Goal: Task Accomplishment & Management: Manage account settings

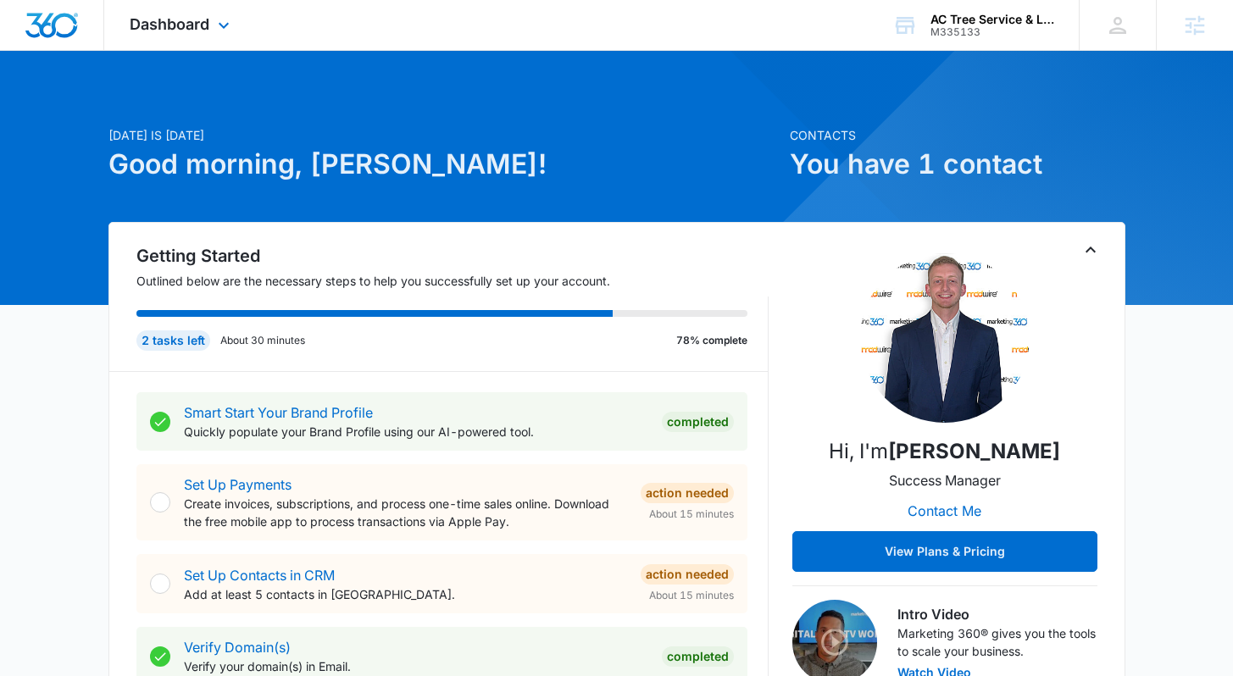
click at [197, 48] on div "Dashboard Apps Reputation Websites Forms CRM Email Social Content Ads Intellige…" at bounding box center [181, 25] width 155 height 50
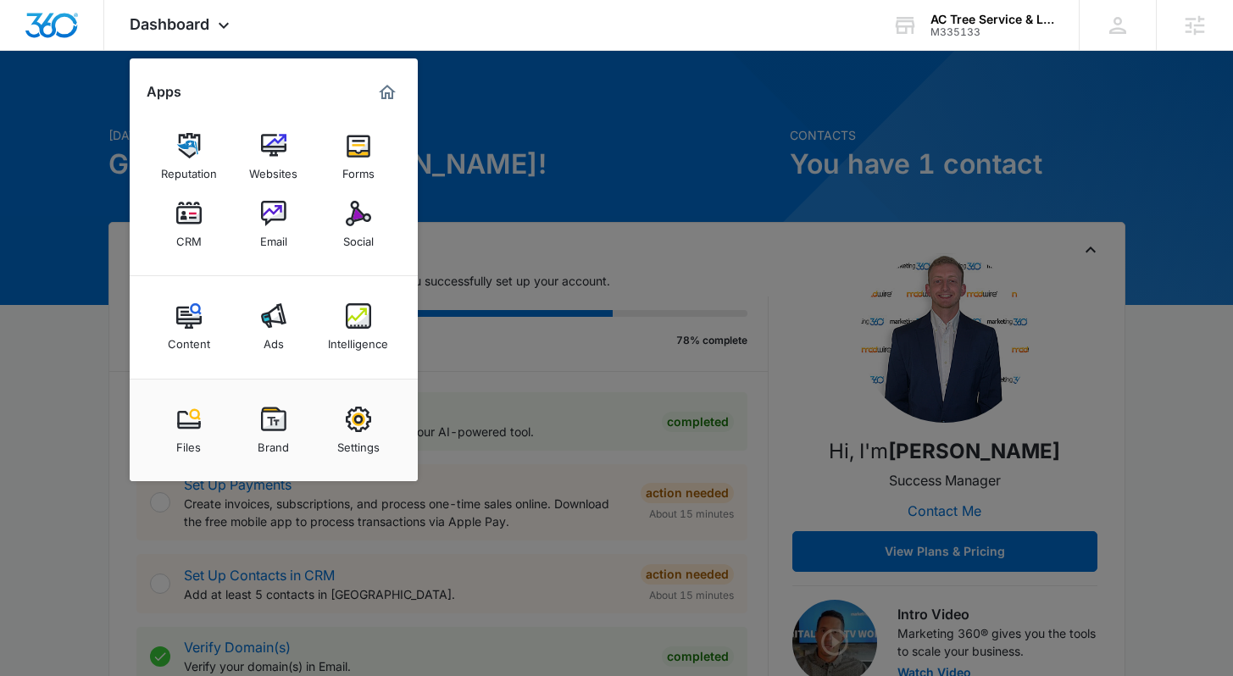
click at [467, 86] on div at bounding box center [616, 338] width 1233 height 676
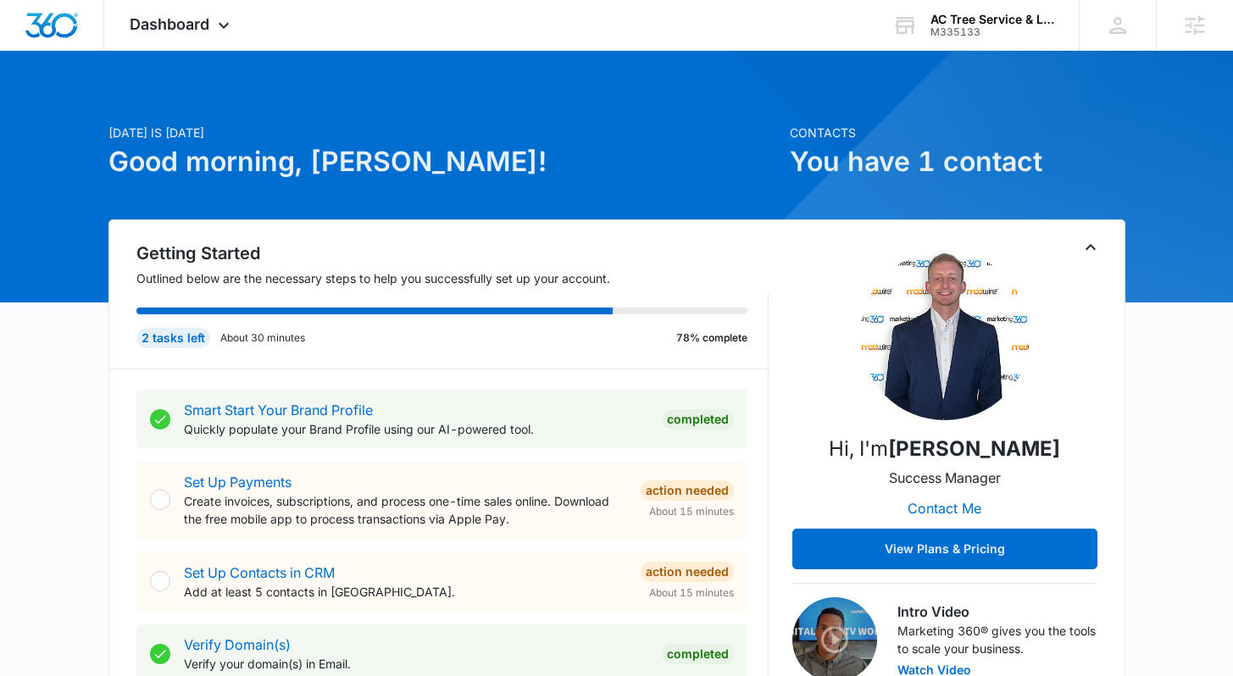
scroll to position [3, 0]
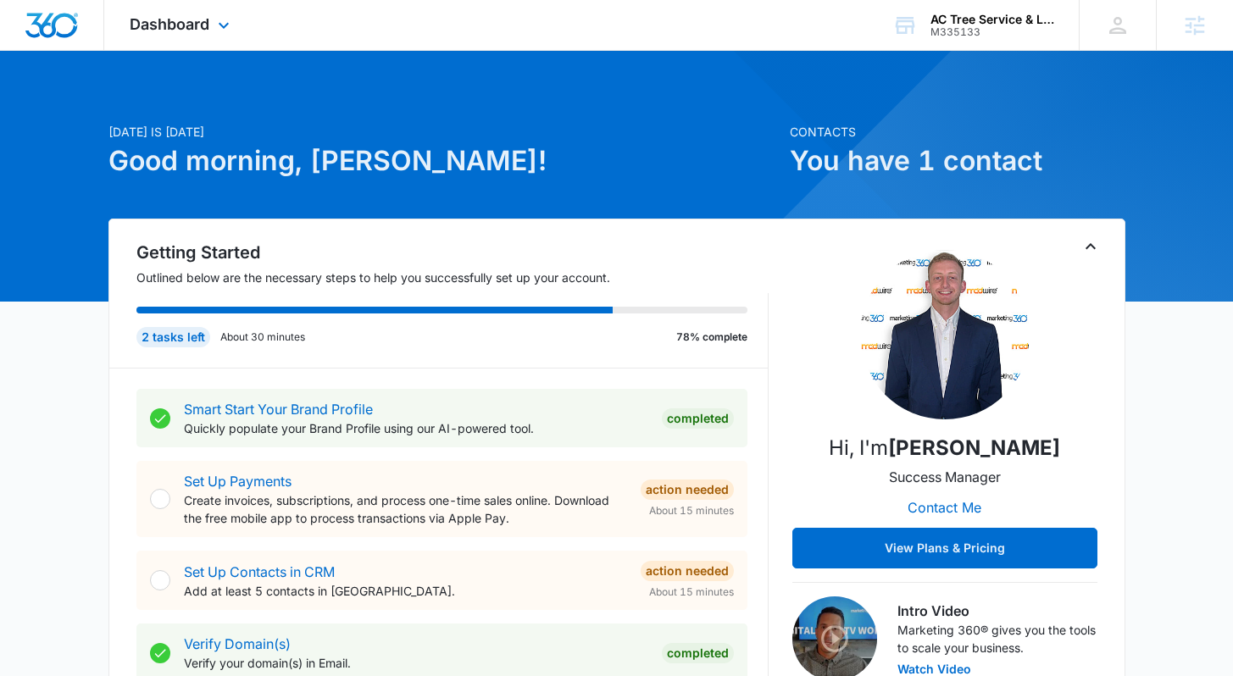
click at [205, 33] on div "Dashboard Apps Reputation Websites Forms CRM Email Social Content Ads Intellige…" at bounding box center [181, 25] width 155 height 50
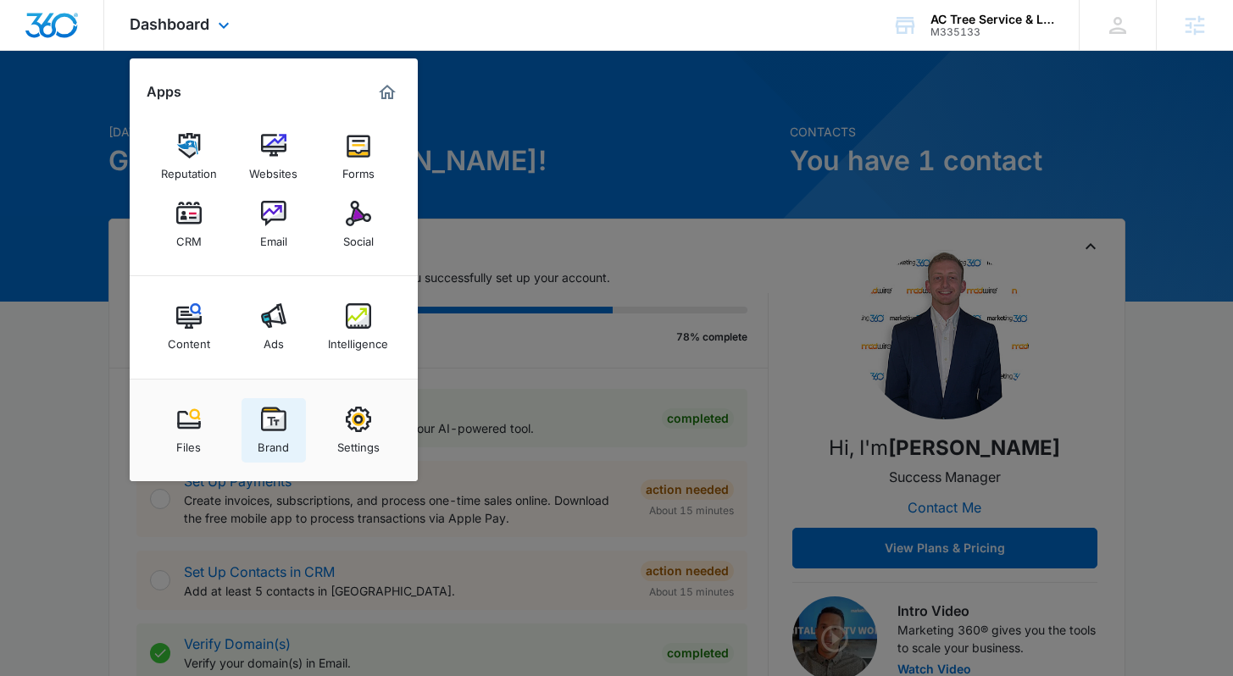
click at [278, 414] on img at bounding box center [273, 419] width 25 height 25
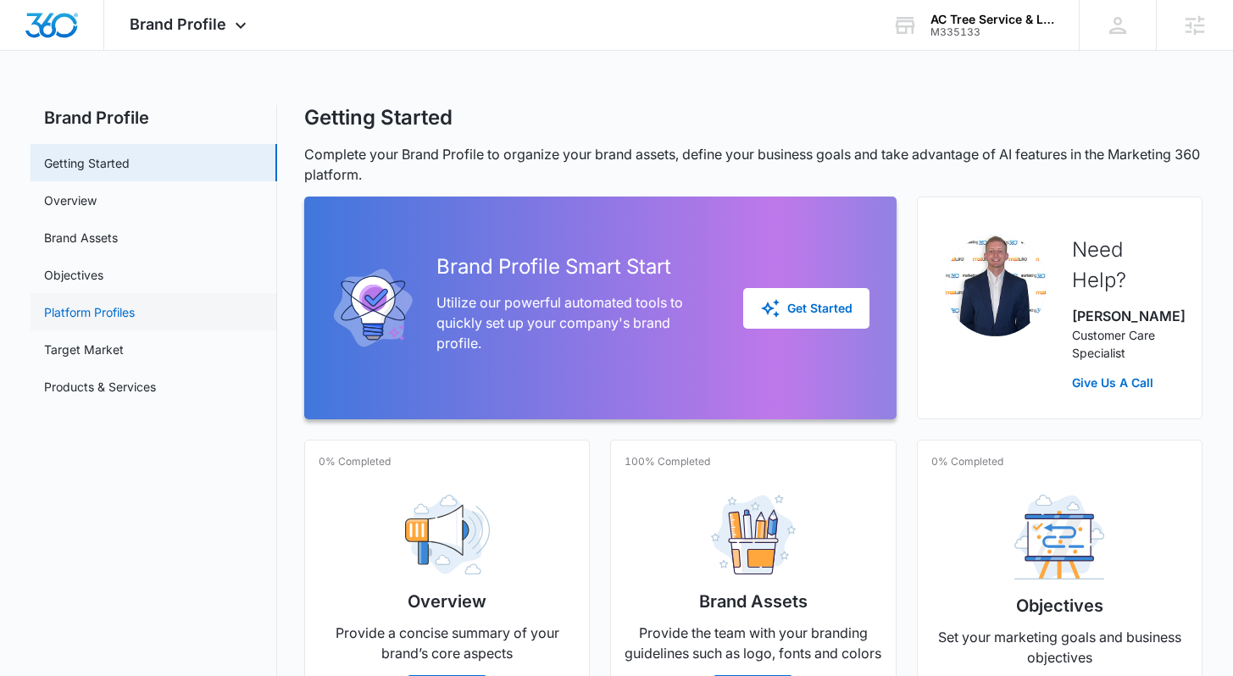
click at [108, 313] on link "Platform Profiles" at bounding box center [89, 312] width 91 height 18
